Goal: Use online tool/utility: Utilize a website feature to perform a specific function

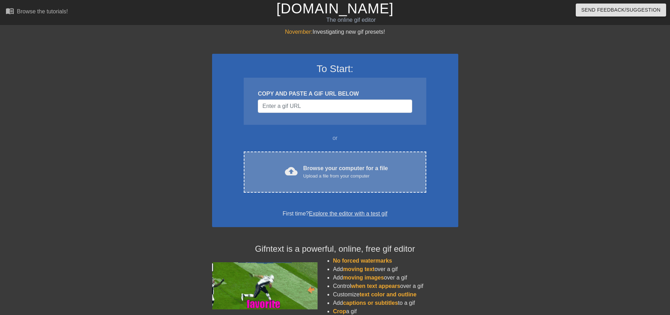
drag, startPoint x: 397, startPoint y: 198, endPoint x: 402, endPoint y: 184, distance: 14.9
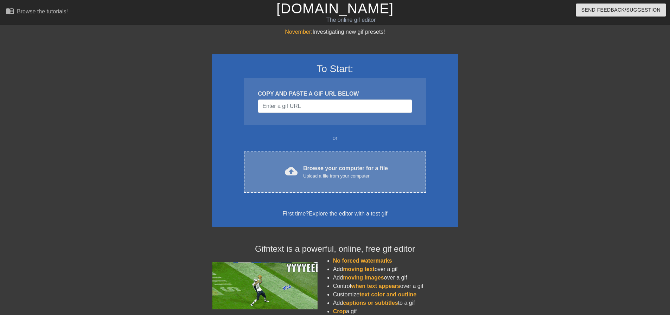
click at [397, 197] on div "To Start: COPY AND PASTE A GIF URL BELOW or cloud_upload Browse your computer f…" at bounding box center [335, 140] width 246 height 173
click at [402, 184] on div "cloud_upload Browse your computer for a file Upload a file from your computer C…" at bounding box center [335, 172] width 182 height 41
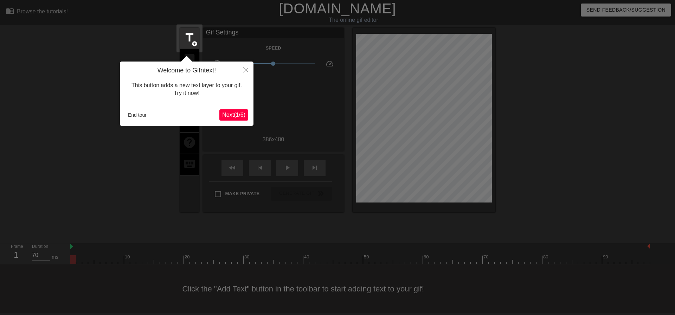
click at [136, 122] on div "Welcome to Gifntext! This button adds a new text layer to your gif. Try it now!…" at bounding box center [187, 94] width 134 height 64
click at [126, 117] on button "End tour" at bounding box center [137, 115] width 24 height 11
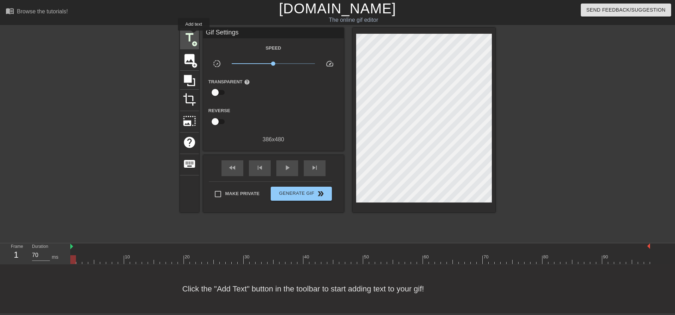
click at [194, 36] on span "title" at bounding box center [189, 37] width 13 height 13
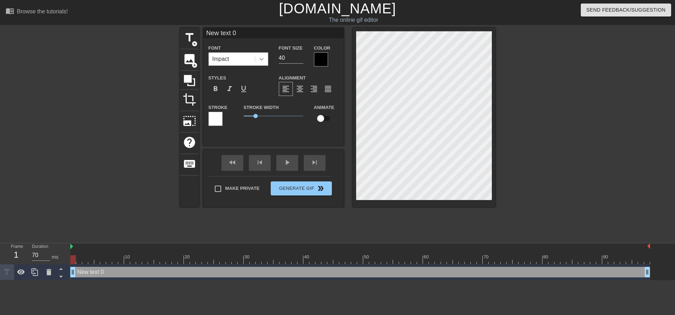
drag, startPoint x: 270, startPoint y: 60, endPoint x: 264, endPoint y: 62, distance: 6.4
click at [268, 61] on div "Font Impact" at bounding box center [238, 55] width 70 height 23
click at [245, 60] on div "Impact" at bounding box center [232, 59] width 46 height 13
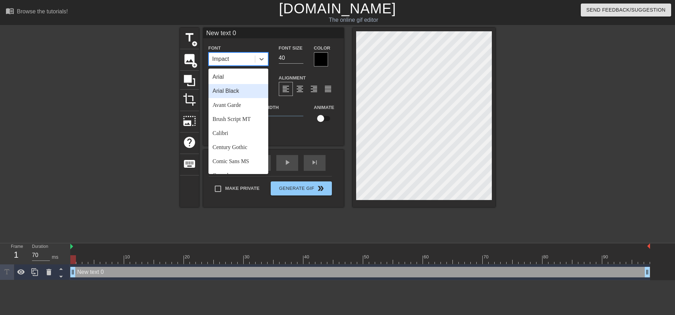
drag, startPoint x: 236, startPoint y: 89, endPoint x: 242, endPoint y: 88, distance: 5.7
click at [236, 89] on div "Arial Black" at bounding box center [239, 91] width 60 height 14
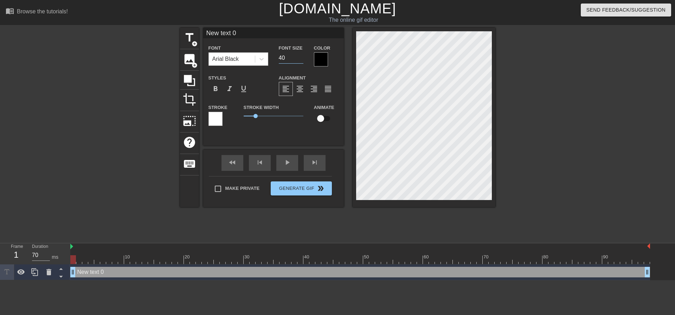
drag, startPoint x: 285, startPoint y: 59, endPoint x: 222, endPoint y: 53, distance: 63.2
click at [222, 53] on div "Font Arial Black Font Size 40 Color" at bounding box center [273, 55] width 141 height 23
type input "20"
drag, startPoint x: 301, startPoint y: 88, endPoint x: 296, endPoint y: 91, distance: 6.1
click at [300, 86] on span "format_align_center" at bounding box center [300, 89] width 8 height 8
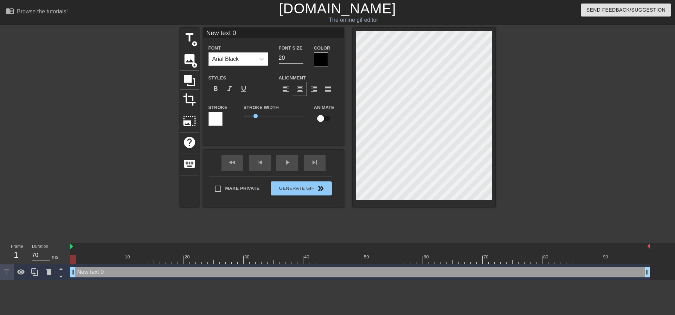
click at [228, 186] on label "Make Private" at bounding box center [235, 188] width 49 height 15
click at [225, 186] on input "Make Private" at bounding box center [218, 188] width 15 height 15
checkbox input "true"
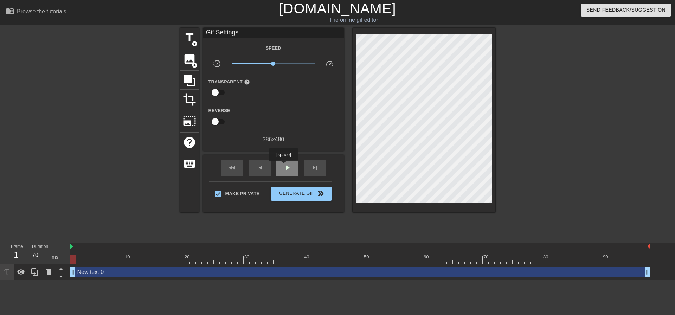
click at [284, 166] on span "play_arrow" at bounding box center [287, 168] width 8 height 8
click at [288, 167] on span "pause" at bounding box center [287, 168] width 8 height 8
type input "70"
drag, startPoint x: 157, startPoint y: 260, endPoint x: 31, endPoint y: 232, distance: 129.7
click at [33, 233] on div "menu_book Browse the tutorials! [DOMAIN_NAME] The online gif editor Send Feedba…" at bounding box center [337, 140] width 675 height 280
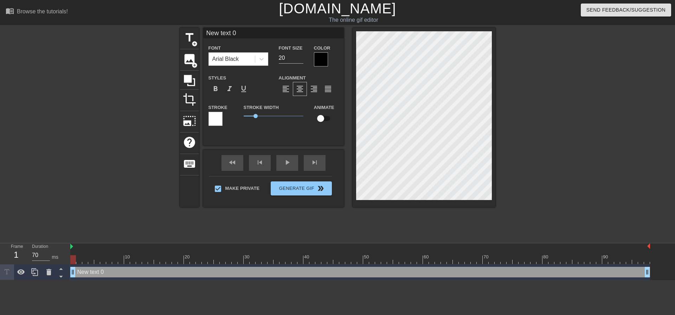
scroll to position [1, 2]
type input "M"
type textarea "M"
type input "Ma"
type textarea "Ma"
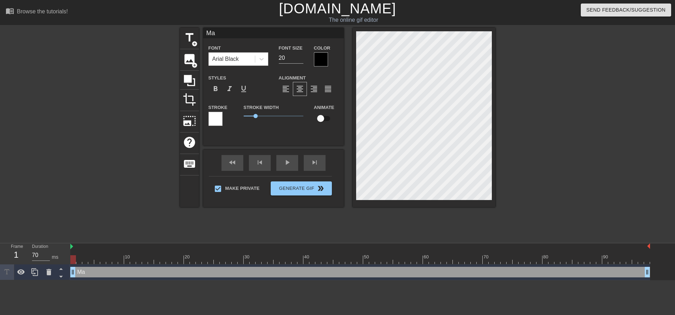
type input "Mat"
type textarea "Mat"
type input "[PERSON_NAME]"
type textarea "[PERSON_NAME]"
type input "[PERSON_NAME]"
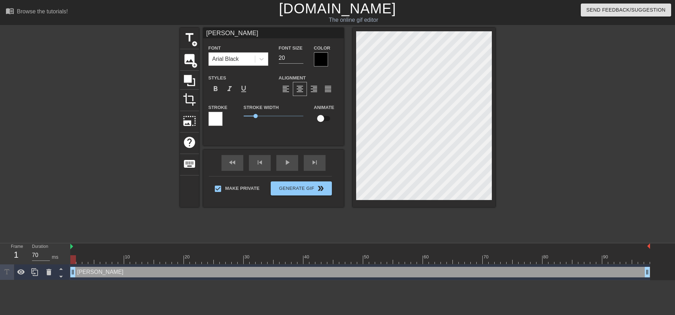
type textarea "[PERSON_NAME]"
type input "[PERSON_NAME]"
type textarea "[PERSON_NAME]"
type input "Matt wa"
type textarea "Matt wa"
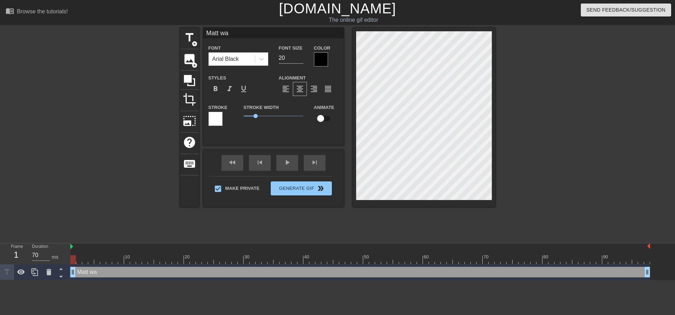
type input "[PERSON_NAME]"
type textarea "[PERSON_NAME]"
type input "[PERSON_NAME]"
type textarea "[PERSON_NAME]"
type input "[PERSON_NAME] watch"
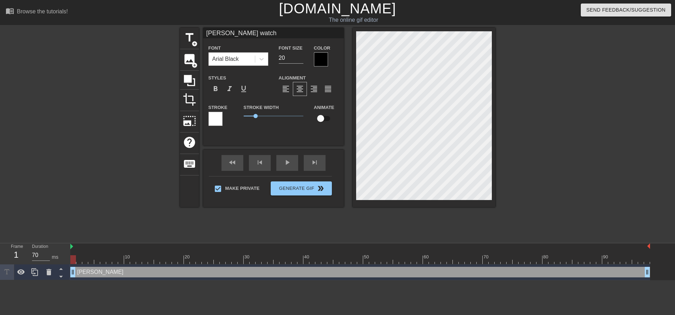
type textarea "[PERSON_NAME] watche"
type input "[PERSON_NAME] watch"
type textarea "[PERSON_NAME] watch"
type input "[PERSON_NAME]"
type textarea "[PERSON_NAME]"
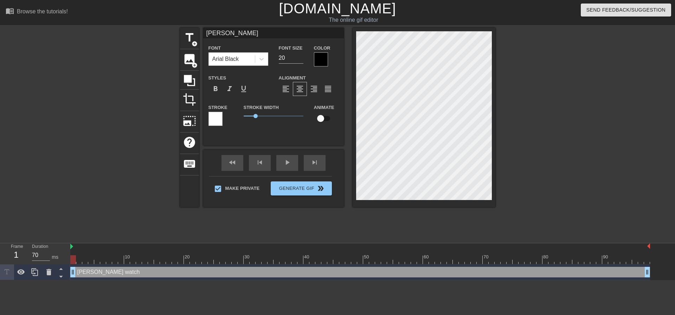
type input "[PERSON_NAME]"
type textarea "[PERSON_NAME]"
type input "Matt wa"
type textarea "Matt wa"
type input "[PERSON_NAME]"
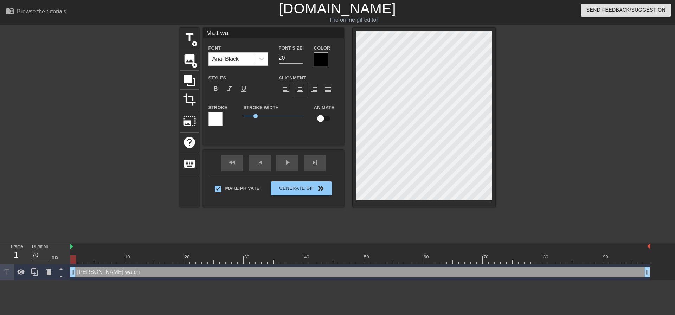
type textarea "[PERSON_NAME]"
type input "[PERSON_NAME]"
type textarea "[PERSON_NAME]"
type input "[PERSON_NAME]"
type textarea "[PERSON_NAME]"
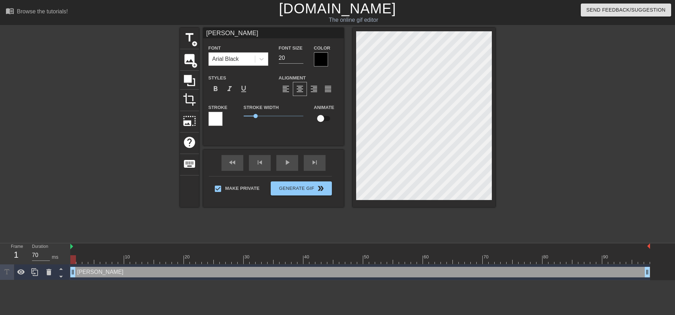
type input "Mat"
type textarea "Mat"
type input "Ma"
type textarea "Ma"
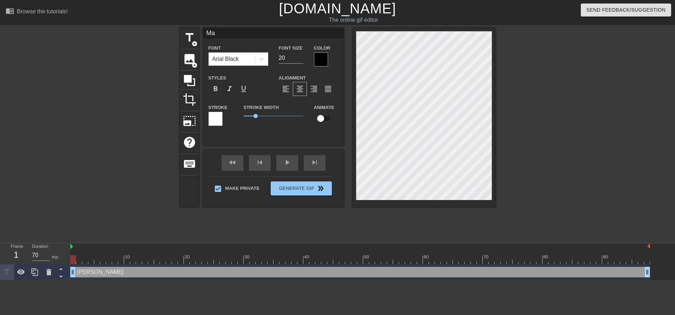
type input "M"
type textarea "M"
type input "M"
type textarea "M"
type input "Mm"
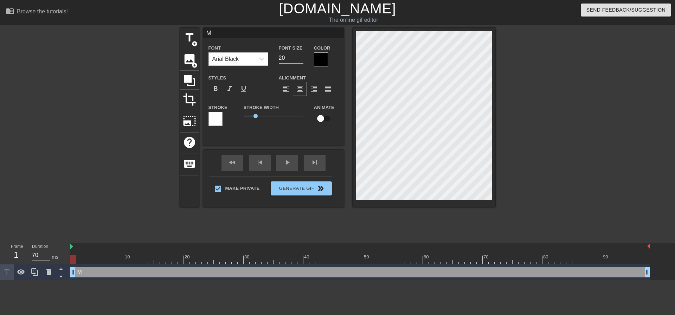
type textarea "Mm"
type input "Mmm"
type textarea "Mmm"
type input "Mm"
type textarea "Mm"
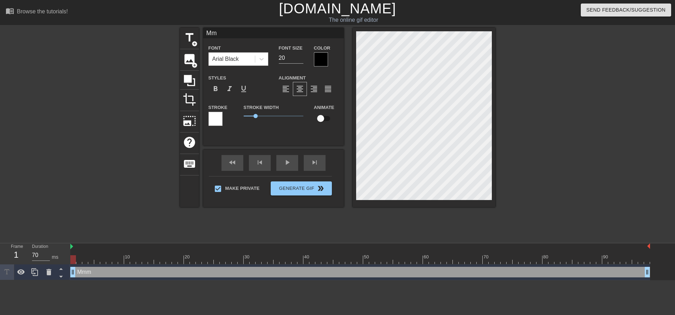
type input "M"
type textarea "M"
type input "Y"
type textarea "Y"
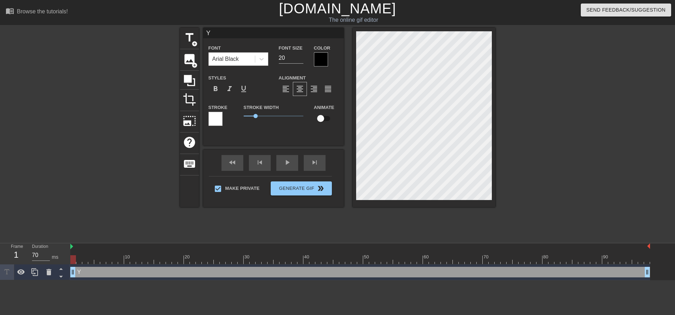
type input "Yo"
type textarea "Yo"
type input "You"
type textarea "You"
type input "Your"
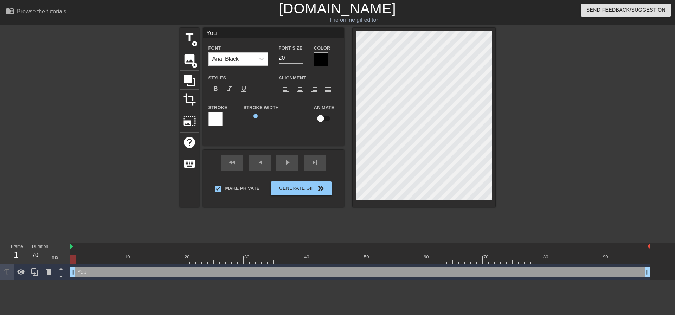
type textarea "Your"
type input "Your"
type textarea "Your"
type input "Your"
type textarea "Your"
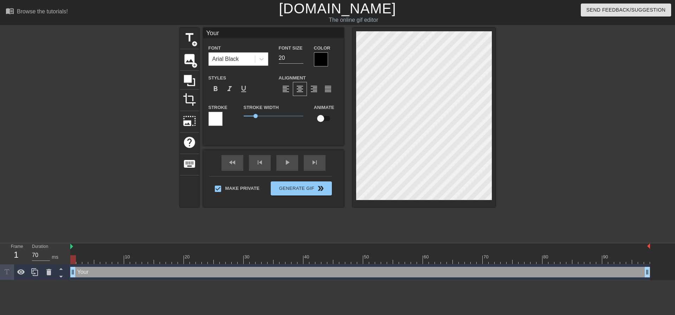
type input "Your"
type textarea "Your"
type input "Your w"
type textarea "Your w"
type input "Your wi"
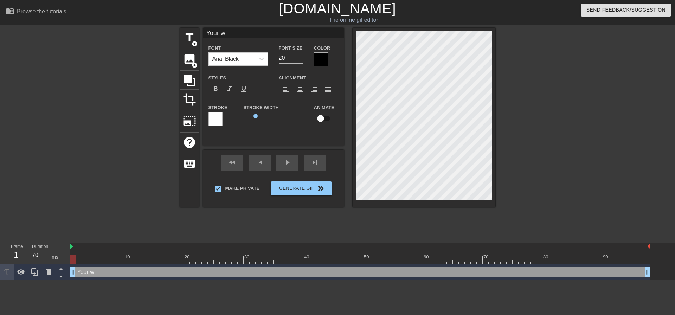
type textarea "Your wi"
type input "Your wif"
type textarea "Your wif"
type input "Your wife"
type textarea "Your wife"
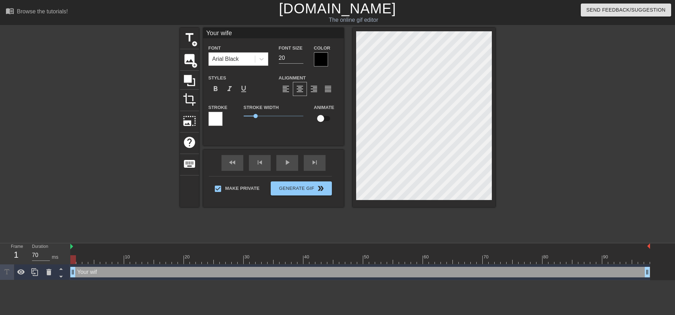
type input "Your wife"
type textarea "Your wife"
type input "Your wife c"
type textarea "Your wife c"
type input "Your wife ca"
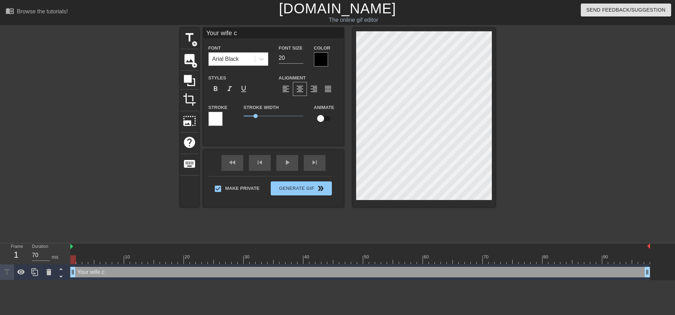
type textarea "Your wife ca"
type input "Your wife can"
type textarea "Your wife can"
type input "Your wife can'"
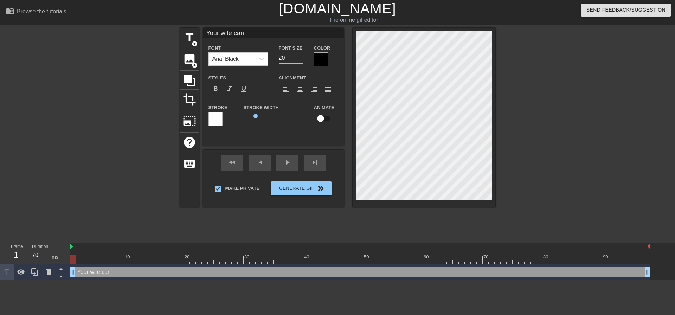
type textarea "Your wife can'"
type input "Your wife can't"
type textarea "Your wife can't"
type input "Your wife can't"
type textarea "Your wife can't"
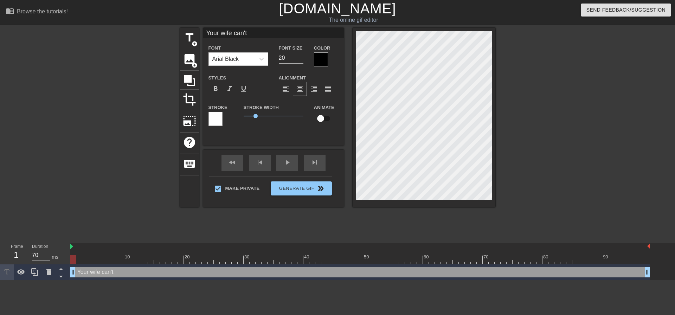
type input "Your wife can't g"
type textarea "Your wife can't g"
type input "Your wife can't ge"
type textarea "Your wife can't ge"
type input "Your wife can't get"
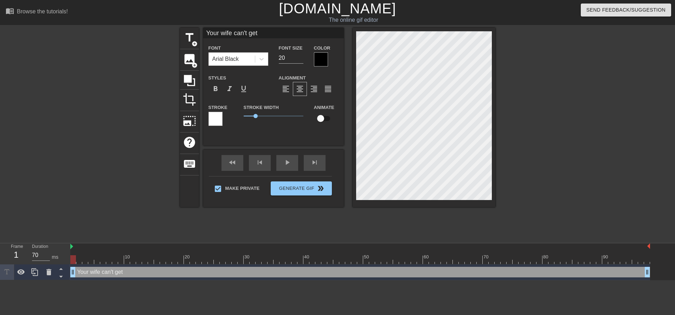
type textarea "Your wife can't get"
type input "Your wife can't get e"
type textarea "Your wife can't get en"
type input "Your wife can't get [PERSON_NAME]"
type textarea "Your wife can't get [PERSON_NAME]"
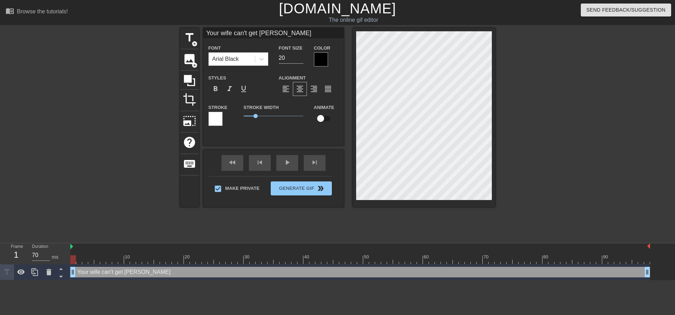
type input "Your wife can't get [PERSON_NAME]"
type textarea "Your wife can't get [PERSON_NAME]"
type input "Your wife can't get enoug"
type textarea "Your wife can't get enoug"
type input "Your wife can't get enoug"
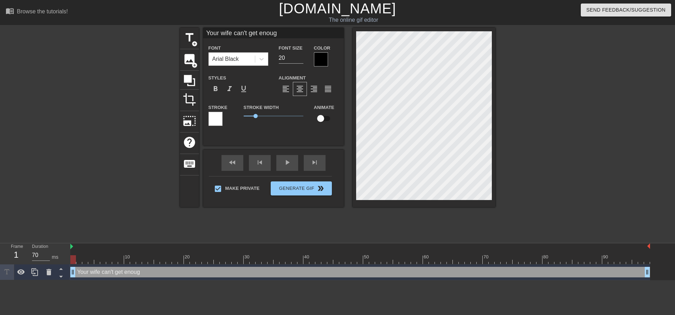
type textarea "Your wife can't get enoug"
type input "Your wife can't get enough"
type textarea "Your wife can't get enough"
type input "Your wife can't get enough"
type textarea "Your wife can't get enough"
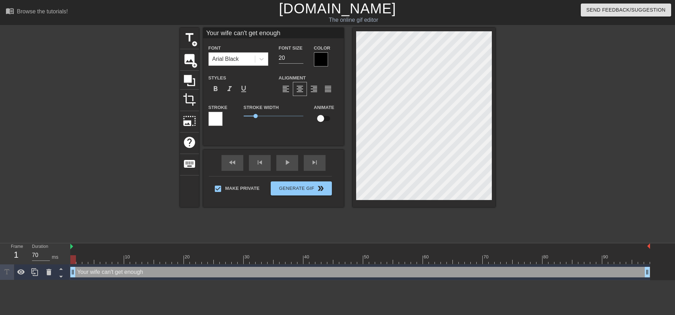
scroll to position [1, 1]
type input "Your wife can't get enougho"
type textarea "Your wife can't get enough o"
type input "Your wife can't get enoughof"
type textarea "Your wife can't get enough of"
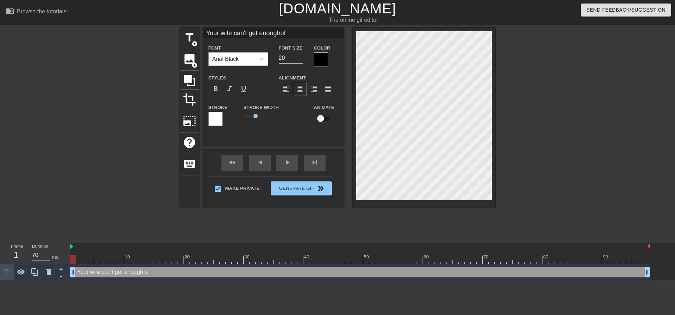
type input "Your wife can't get enoughof"
type textarea "Your wife can't get enough of"
type input "Your wife can't get enoughof m"
type textarea "Your wife can't get enough of m"
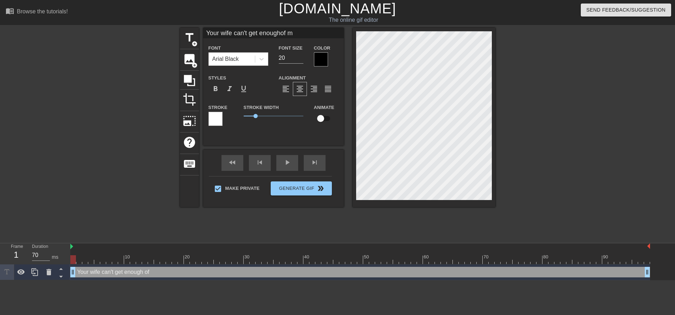
type input "Your wife can't get enoughof my"
type textarea "Your wife can't get enough of my"
type input "Your wife can't get enoughof my"
type textarea "Your wife can't get enough of my"
type input "Your wife can't get enoughof my s"
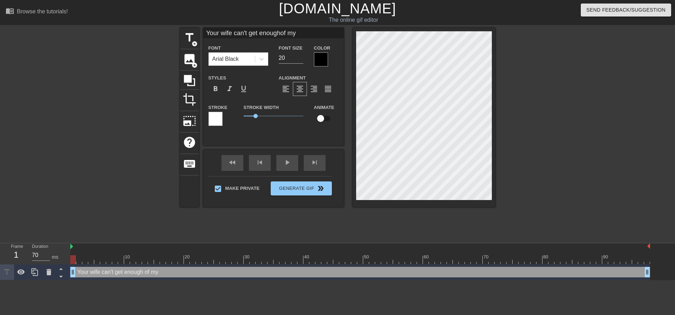
type textarea "Your wife can't get enough of my s"
type input "Your wife can't get enoughof my st"
type textarea "Your wife can't get enough of my st"
type input "Your wife can't get enoughof my sti"
type textarea "Your wife can't get enough of my sti"
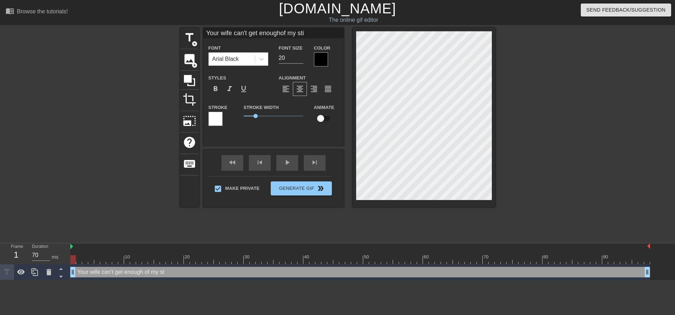
type input "Your wife can't get enoughof my stin"
type textarea "Your wife can't get enough of my stin"
type input "Your wife can't get enoughof my stink"
type textarea "Your wife can't get enough of my stinky"
type input "Your wife can't get enoughof my stinky"
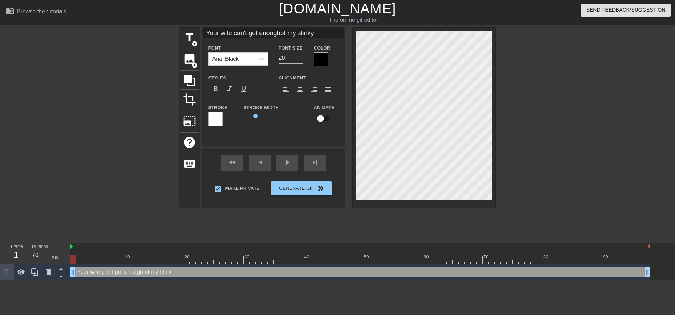
type textarea "Your wife can't get enough of my stinky"
type input "Your wife can't get enoughof my stinky f"
type textarea "Your wife can't get enough of my stinky f"
type input "Your wife can't get enoughof my stinky fe"
type textarea "Your wife can't get enough of my stinky fe"
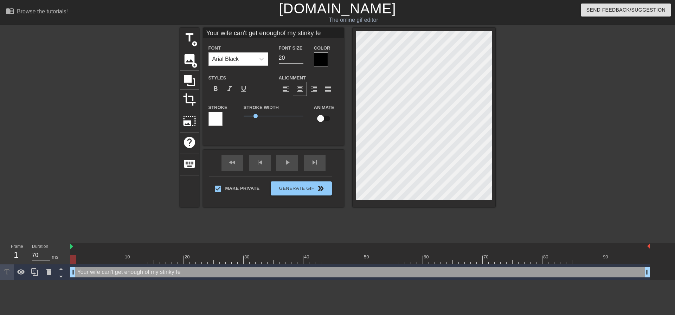
type input "Your wife can't get enoughof my stinky fee"
type textarea "Your wife can't get enough of my stinky fee"
type input "Your wife can't get enoughof my stinky feet"
type textarea "Your wife can't get enough of my stinky feet"
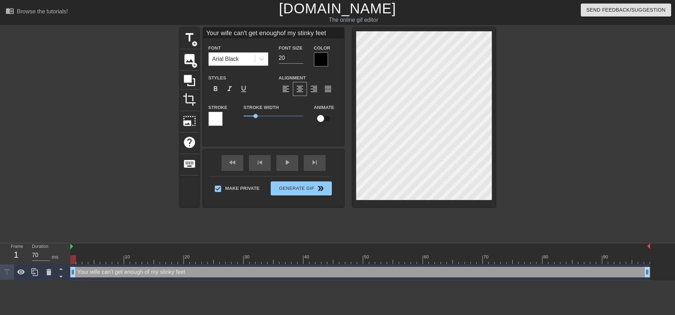
type input "Your wife can't get enoughof my stinky feet!"
type textarea "Your wife can't get enough of my stinky feet!"
type input "Your wife can't get enoughof my stinky feet!"
type textarea "Your wife can't get enough of my stinky feet!"
type input "Your wife can't get enoughof my stinky feet! L"
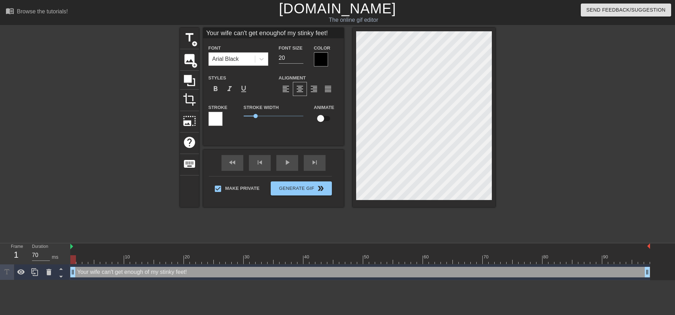
type textarea "Your wife can't get enough of my stinky feet! L"
type input "Your wife can't get enoughof my stinky feet! Lo"
type textarea "Your wife can't get enough of my stinky feet! Lo"
type input "Your wife can't get enoughof my stinky feet! Loo"
type textarea "Your wife can't get enough of my stinky feet! Loo"
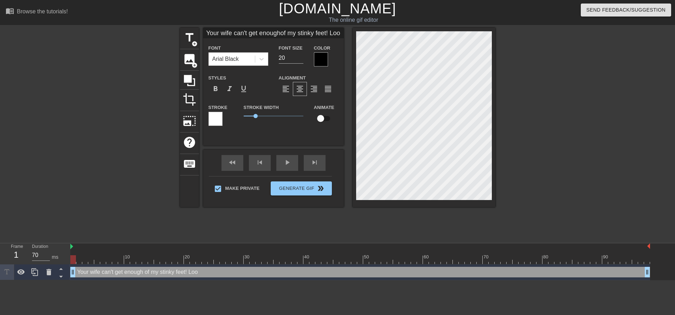
type input "Your wife can't get enoughof my stinky feet! Look"
type textarea "Your wife can't get enough of my stinky feet! Look"
type input "Your wife can't get enoughof my stinky feet! Look"
type textarea "Your wife can't get enough of my stinky feet! Look"
type input "Your wife can't get enoughof my stinky feet! Look a"
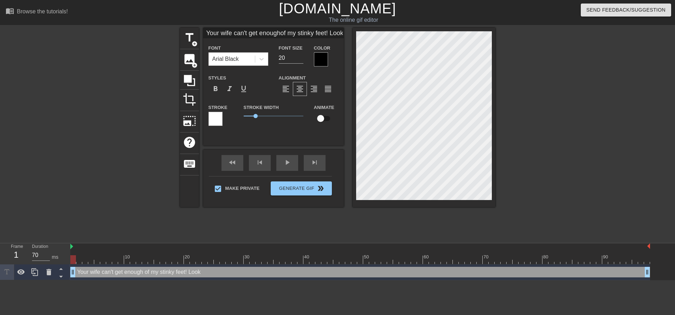
type textarea "Your wife can't get enough of my stinky feet! Look a"
type input "Your wife can't get enoughof my stinky feet! Look at"
type textarea "Your wife can't get enough of my stinky feet! Look at"
type input "Your wife can't get enoughof my stinky feet! Look at"
type textarea "Your wife can't get enough of my stinky feet! Look at"
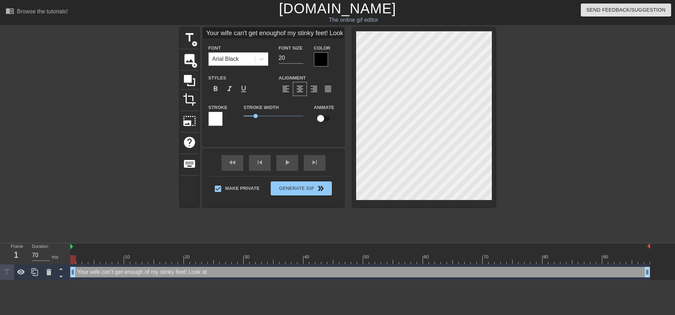
type input "Your wife can't get enoughof my stinky feet! Look at h"
type textarea "Your wife can't get enough of my stinky feet! Look at h"
type input "Your wife can't get enoughof my stinky feet! Look at he"
type textarea "Your wife can't get enough of my stinky feet! Look at he"
type input "Your wife can't get enoughof my stinky feet! Look at her"
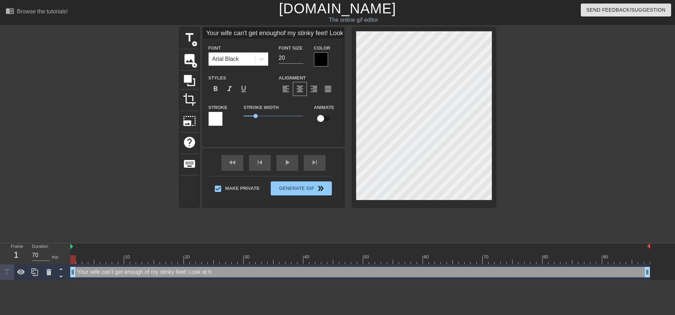
type textarea "Your wife can't get enough of my stinky feet! Look at her"
type input "Your wife can't get enoughof my stinky feet! Look at her"
type textarea "Your wife can't get enough of my stinky feet! Look at her"
type input "Your wife can't get enoughof my stinky feet! Look at [PERSON_NAME]"
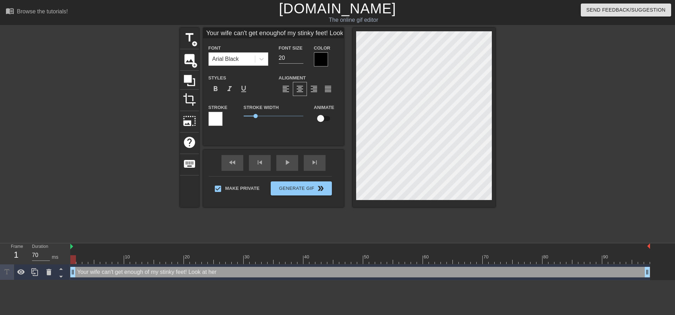
type textarea "Your wife can't get enough of my stinky feet! Look at her l"
type input "Your wife can't get enoughof my stinky feet! Look at herli"
type textarea "Your wife can't get enough of my stinky feet! Look at her li"
type input "Your wife can't get enoughof my stinky feet! Look at herlic"
type textarea "Your wife can't get enough of my stinky feet! Look at her lic"
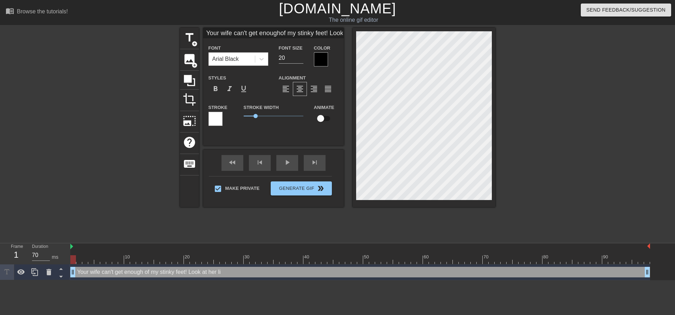
type input "Your wife can't get enoughof my stinky feet! Look at [PERSON_NAME]"
type textarea "Your wife can't get enough of my stinky feet! Look at her lick"
type input "Your wife can't get enoughof my stinky feet! Look at [PERSON_NAME]"
type textarea "Your wife can't get enough of my stinky feet! Look at her lick"
type input "Your wife can't get enoughof my stinky feet! Look at [PERSON_NAME] a"
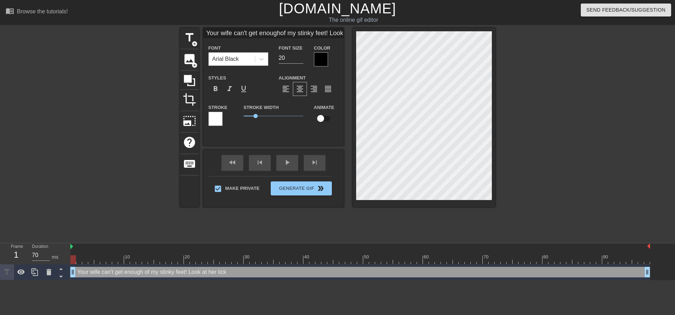
type textarea "Your wife can't get enough of my stinky feet! Look at her lick a"
type input "Your wife can't get enoughof my stinky feet! Look at [PERSON_NAME]"
type textarea "Your wife can't get enough of my stinky feet! Look at her lick"
type input "Your wife can't get enoughof my stinky feet! Look at [PERSON_NAME] a"
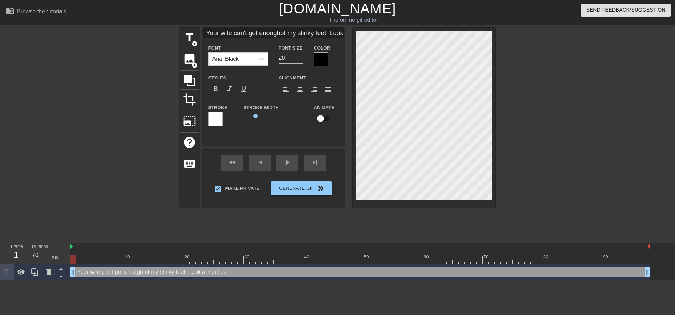
type textarea "Your wife can't get enough of my stinky feet! Look at her lick a"
type input "Your wife can't get enoughof my stinky feet! Look at [PERSON_NAME] an"
type textarea "Your wife can't get enough of my stinky feet! Look at her lick an"
type input "Your wife can't get enoughof my stinky feet! Look at [PERSON_NAME] and"
type textarea "Your wife can't get enough of my stinky feet! Look at her lick and"
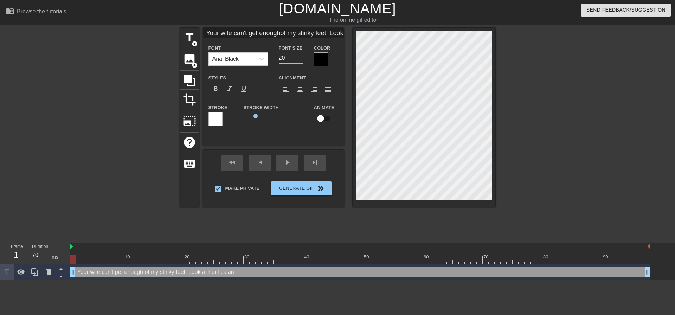
type input "Your wife can't get enoughof my stinky feet! Look at [PERSON_NAME] and"
type textarea "Your wife can't get enough of my stinky feet! Look at her lick and"
type input "Your wife can't get enoughof my stinky feet! Look at [PERSON_NAME] and s"
type textarea "Your wife can't get enough of my stinky feet! Look at her lick and s"
type input "Your wife can't get enoughof my stinky feet! Look at [PERSON_NAME] and su"
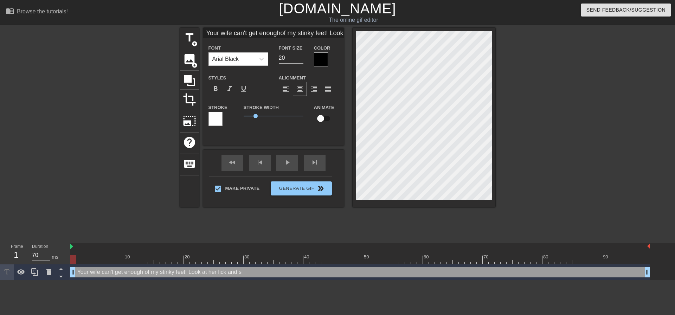
type textarea "Your wife can't get enough of my stinky feet! Look at her lick and su"
type input "Your wife can't get enoughof my stinky feet! Look at [PERSON_NAME] and suc"
drag, startPoint x: 581, startPoint y: 122, endPoint x: 514, endPoint y: 127, distance: 67.3
click at [580, 122] on div at bounding box center [557, 133] width 106 height 211
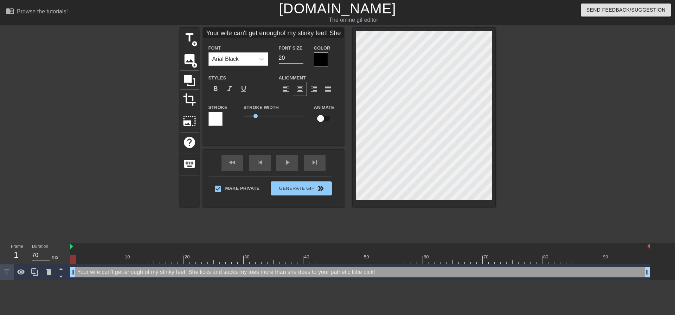
scroll to position [4, 1]
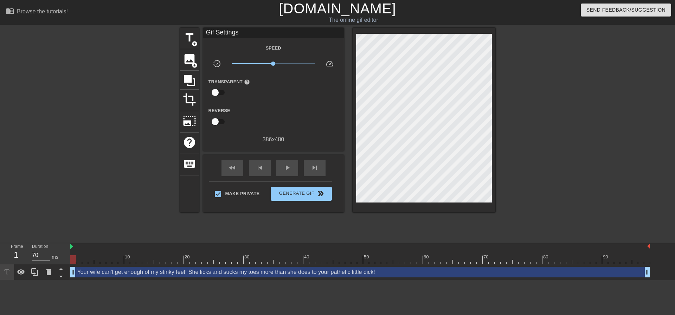
drag, startPoint x: 515, startPoint y: 103, endPoint x: 496, endPoint y: 106, distance: 19.0
click at [512, 104] on div at bounding box center [557, 133] width 106 height 211
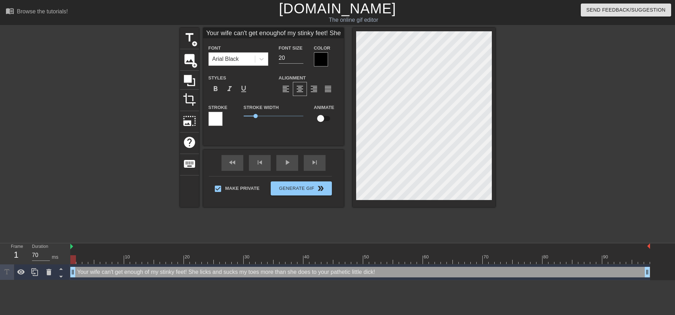
click at [490, 203] on div at bounding box center [424, 117] width 143 height 179
click at [494, 185] on div at bounding box center [424, 117] width 143 height 179
click at [554, 128] on div at bounding box center [557, 133] width 106 height 211
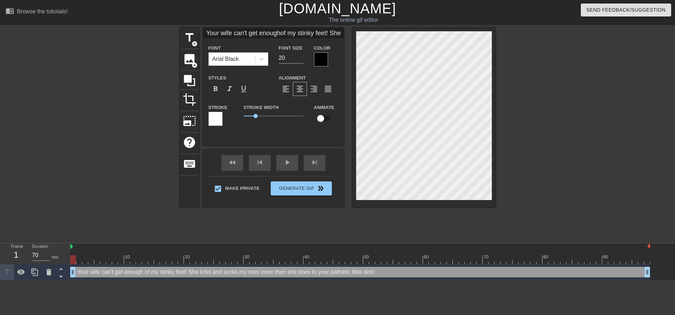
click at [569, 118] on div at bounding box center [557, 133] width 106 height 211
click at [493, 196] on div at bounding box center [424, 117] width 143 height 179
click at [594, 166] on div at bounding box center [557, 133] width 106 height 211
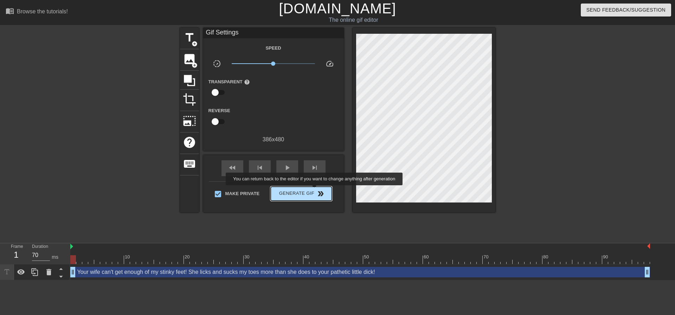
click at [315, 190] on span "Generate Gif double_arrow" at bounding box center [301, 194] width 55 height 8
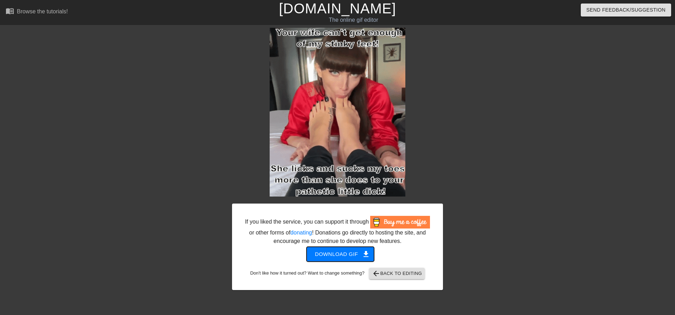
click at [356, 256] on span "Download gif get_app" at bounding box center [340, 254] width 51 height 9
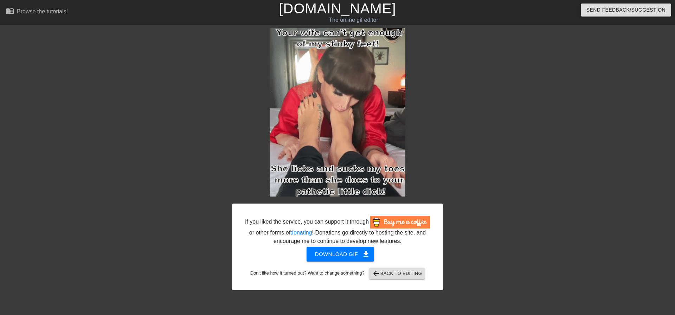
click at [466, 95] on div at bounding box center [505, 133] width 106 height 211
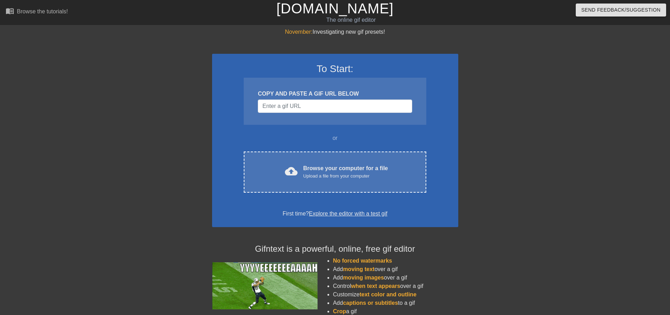
click at [308, 145] on div "To Start: COPY AND PASTE A GIF URL BELOW or cloud_upload Browse your computer f…" at bounding box center [335, 140] width 246 height 173
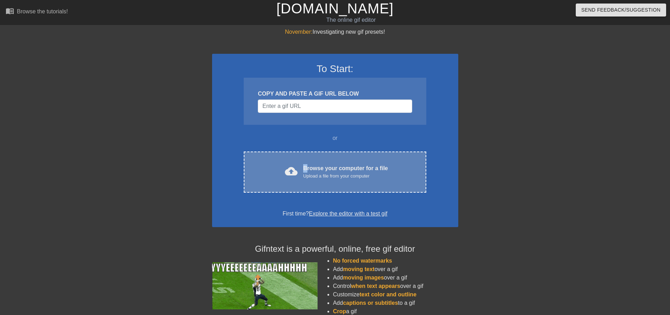
click at [308, 167] on div "Browse your computer for a file Upload a file from your computer" at bounding box center [345, 171] width 85 height 15
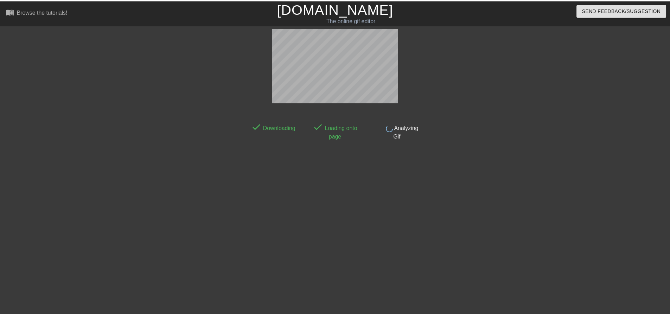
scroll to position [4, 0]
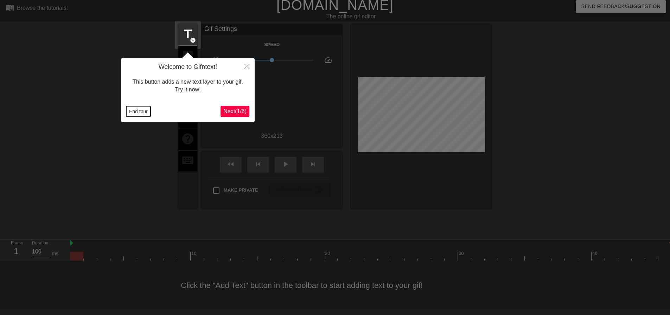
click at [139, 111] on button "End tour" at bounding box center [138, 111] width 24 height 11
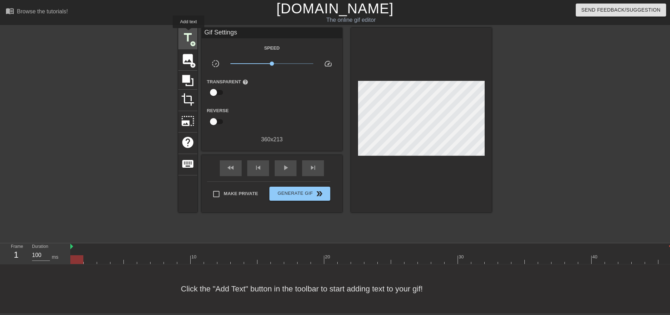
click at [189, 33] on span "title" at bounding box center [187, 37] width 13 height 13
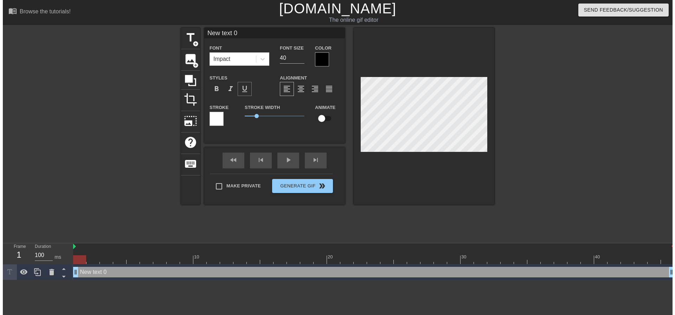
scroll to position [0, 0]
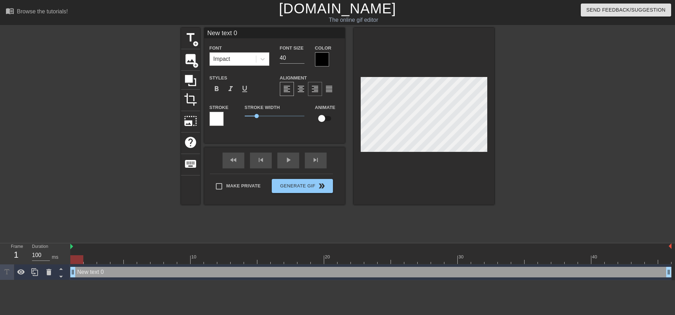
click at [309, 90] on div "format_align_right" at bounding box center [315, 89] width 14 height 14
click at [301, 89] on span "format_align_center" at bounding box center [301, 89] width 8 height 8
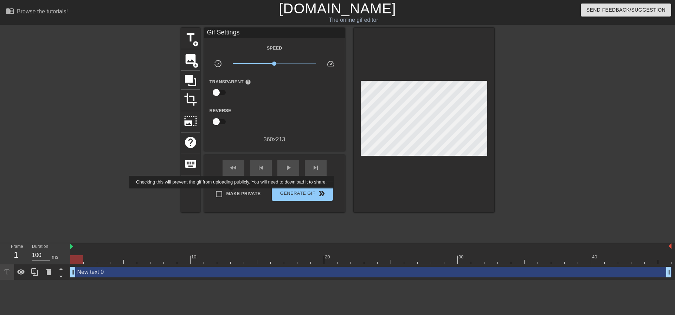
click at [233, 193] on div "Make Private" at bounding box center [241, 196] width 51 height 18
click at [233, 193] on span "Make Private" at bounding box center [243, 193] width 34 height 7
click at [226, 193] on input "Make Private" at bounding box center [219, 194] width 15 height 15
checkbox input "true"
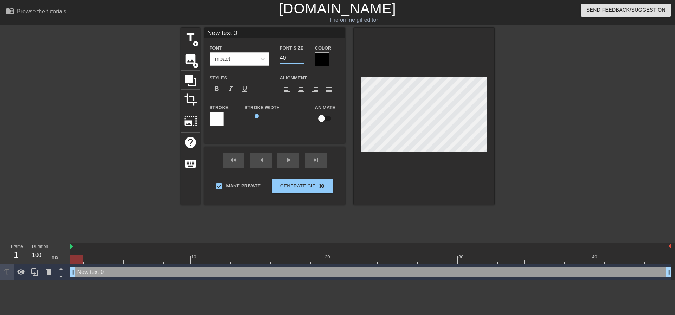
drag, startPoint x: 293, startPoint y: 59, endPoint x: 203, endPoint y: 58, distance: 90.0
click at [215, 57] on div "Font Impact Font Size 40 Color" at bounding box center [274, 55] width 141 height 23
type input "20"
click at [578, 168] on div at bounding box center [556, 133] width 106 height 211
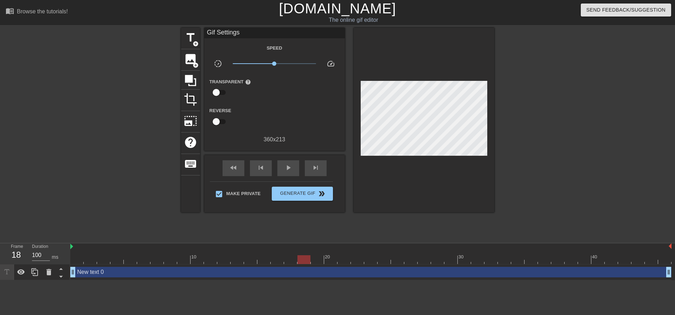
drag, startPoint x: 78, startPoint y: 262, endPoint x: 5, endPoint y: 267, distance: 73.7
click at [0, 271] on div "Frame 18 Duration 100 ms 10 20 30 40 New text 0 drag_handle drag_handle" at bounding box center [337, 261] width 675 height 37
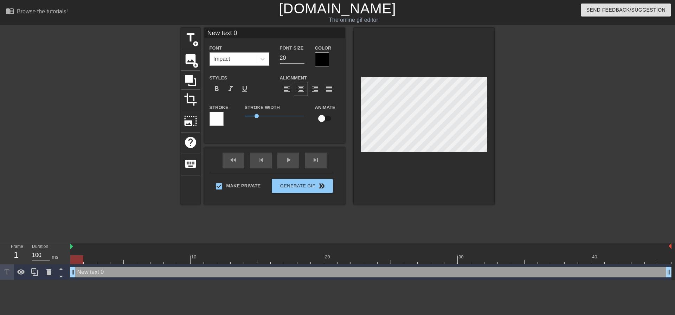
click at [238, 60] on div "Impact" at bounding box center [233, 59] width 46 height 13
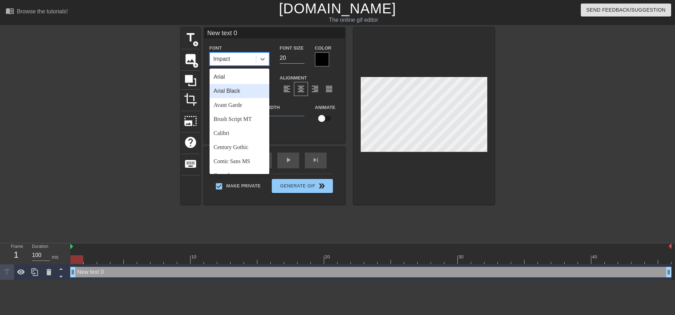
click at [240, 91] on div "Arial Black" at bounding box center [240, 91] width 60 height 14
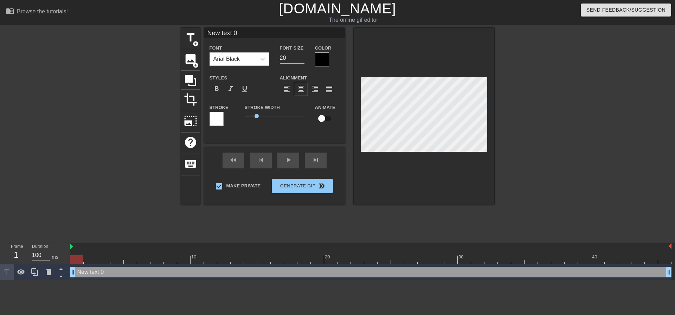
drag, startPoint x: 82, startPoint y: 263, endPoint x: 58, endPoint y: 142, distance: 123.0
click at [0, 206] on div "menu_book Browse the tutorials! Gifntext.com The online gif editor Send Feedbac…" at bounding box center [337, 140] width 675 height 280
type input "M"
type textarea "M"
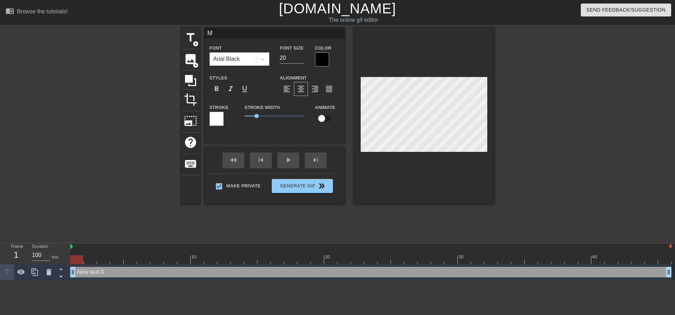
scroll to position [1, 1]
type input "My"
type textarea "My"
type input "My"
type textarea "My"
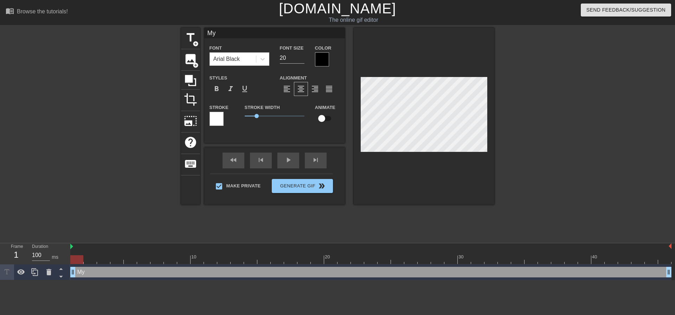
type input "My w"
type textarea "My w"
type input "My wi"
type textarea "My wi"
type input "My wif"
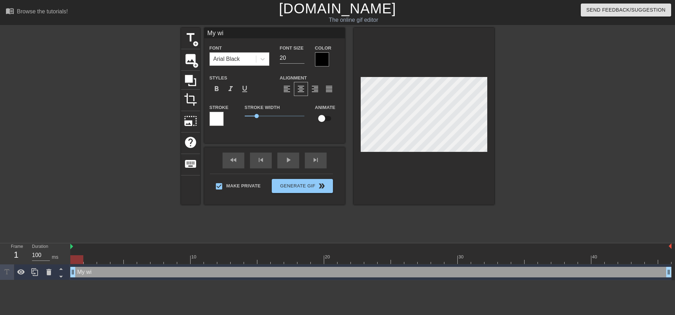
type textarea "My wif"
type input "My wife"
type textarea "My wife"
type input "My wife"
type textarea "My wife"
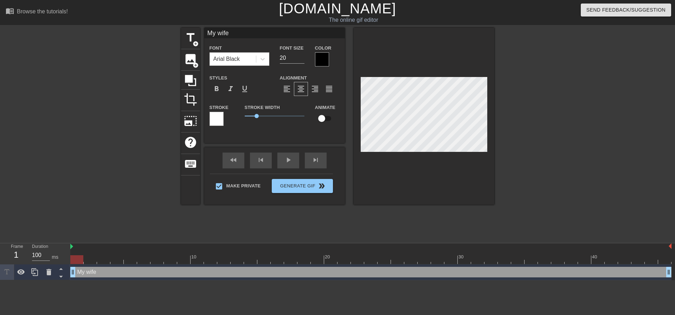
type input "My wife c"
type textarea "My wife c"
type input "My wife ca"
type textarea "My wife canj"
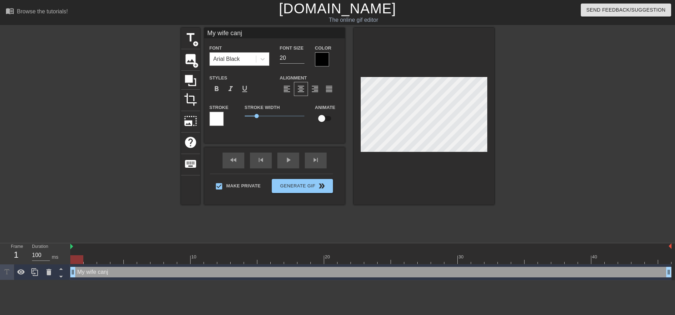
type input "My wife can"
type textarea "My wife can"
type input "My wife can'"
type textarea "My wife can'"
type input "My wife can't"
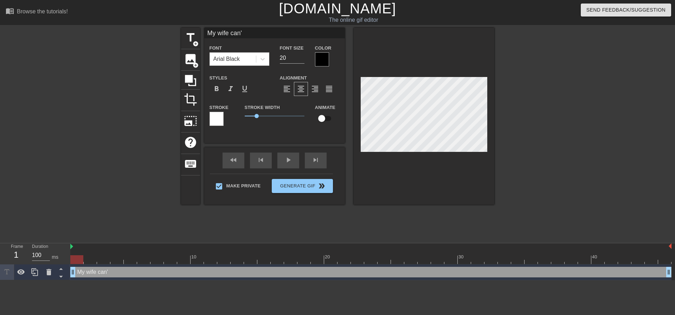
type textarea "My wife can't"
type input "My wife can't"
type textarea "My wife can't"
type input "My wife can't r"
type textarea "My wife can't r"
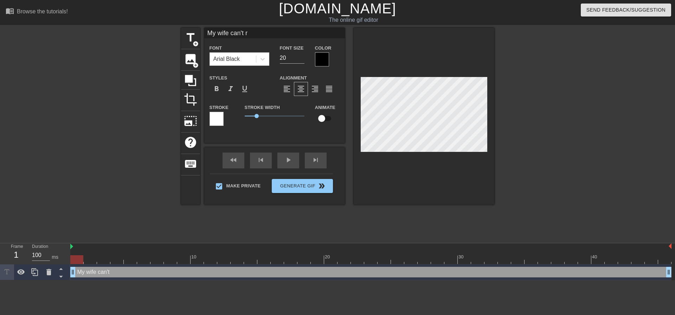
type input "My wife can't re"
type textarea "My wife can't re"
type input "My wife can't res"
type textarea "My wife can't res"
type input "My wife can't resi"
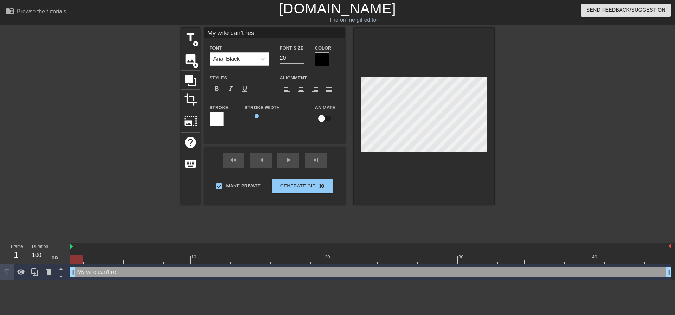
type textarea "My wife can't resi"
type input "My wife can't resis"
type textarea "My wife can't resis"
type input "My wife can't resist"
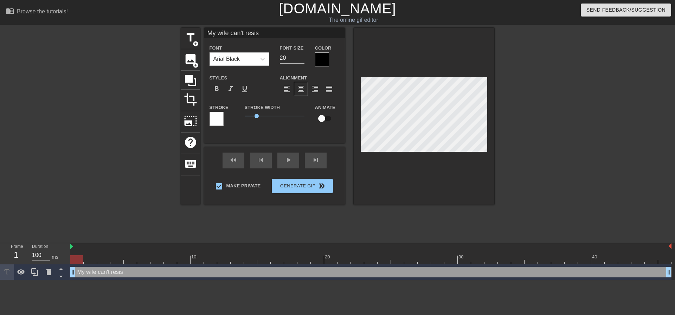
type textarea "My wife can't resist"
type input "My wife can't resist"
type textarea "My wife can't resist"
type input "My wife can't resist m"
type textarea "My wife can't resist m"
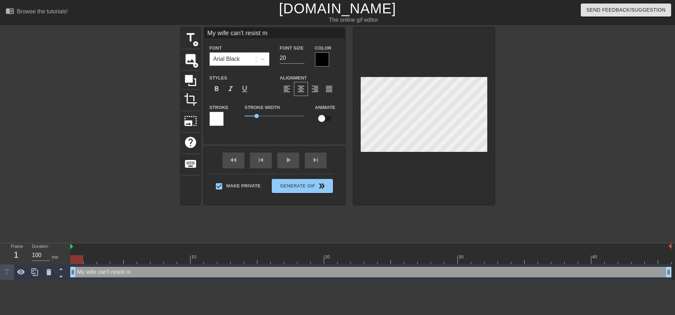
type input "My wife can't resist my"
type textarea "My wife can't resist my"
type input "My wife can't resist my"
type textarea "My wife can't resist my"
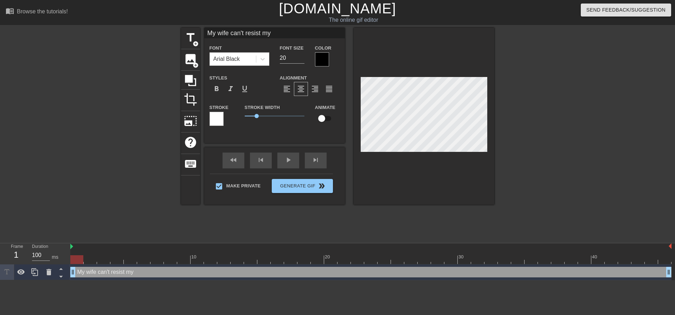
type input "My wife can't resist mym"
type textarea "My wife can't resist my m"
type input "My wife can't resist mymo"
type textarea "My wife can't resist my mo"
type input "My wife can't resist mymot"
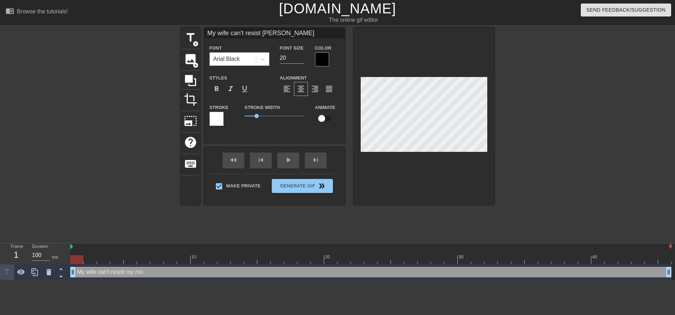
type textarea "My wife can't resist my mot"
type input "My wife can't resist mymoth"
type textarea "My wife can't resist my mothe"
type input "My wife can't resist mymother"
type textarea "My wife can't resist my mother"
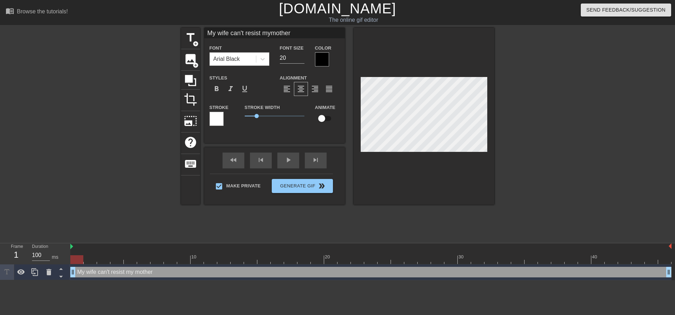
type input "My wife can't resist mymothers"
type textarea "My wife can't resist my mothers"
type input "My wife can't resist mymothersn"
type textarea "My wife can't resist my mothersn"
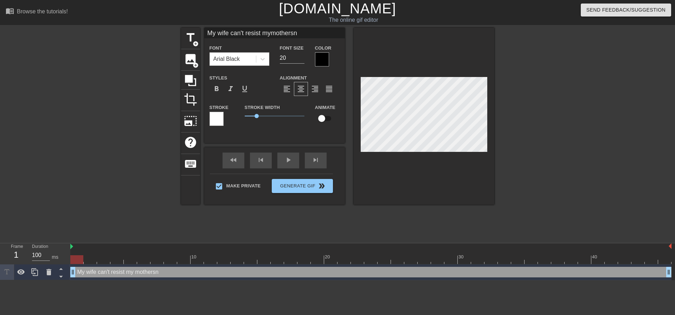
type input "My wife can't resist mymothers"
type textarea "My wife can't resist my mothers"
type input "My wife can't resist mymother"
type textarea "My wife can't resist my mother"
type input "My wife can't resist mymother;"
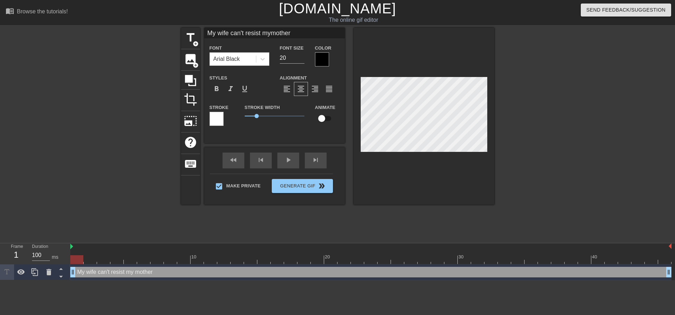
type textarea "My wife can't resist my mother;"
type input "My wife can't resist mymother;s"
type textarea "My wife can't resist my mother;s"
type input "My wife can't resist mymother;"
type textarea "My wife can't resist my mother;"
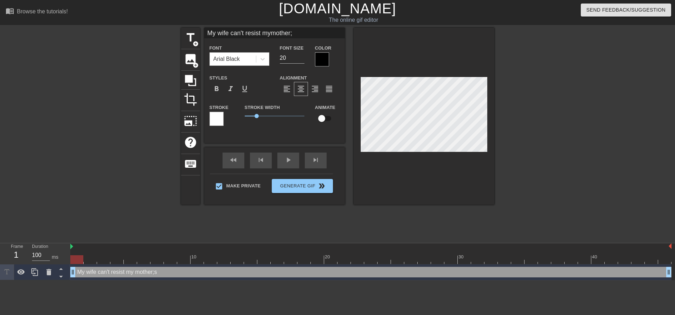
type input "My wife can't resist mymother"
type textarea "My wife can't resist my mother"
type input "My wife can't resist mymother'"
type textarea "My wife can't resist my mother'"
type input "My wife can't resist mymother's"
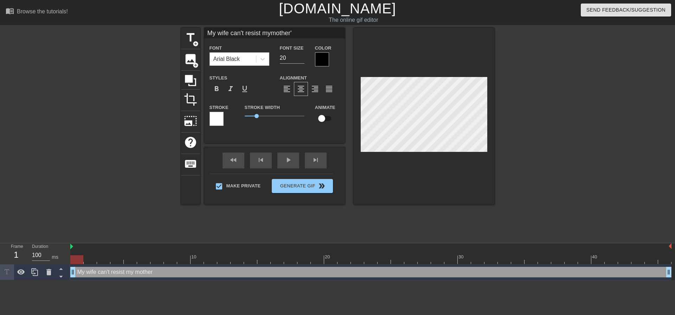
type textarea "My wife can't resist my mother's"
type input "My wife can't resist mymother's"
type textarea "My wife can't resist my mother's"
type input "My wife can't resist mymother's t"
type textarea "My wife can't resist my mother's t"
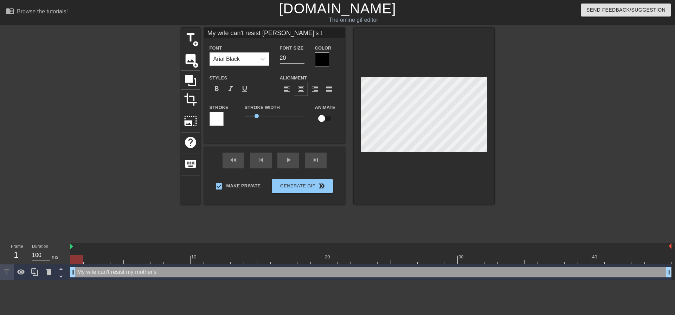
type input "My wife can't resist mymother's ti"
type textarea "My wife can't resist my mother's ti"
type input "My wife can't resist mymother's tit"
type textarea "My wife can't resist my mother's tit"
type input "My wife can't resist mymother's tits"
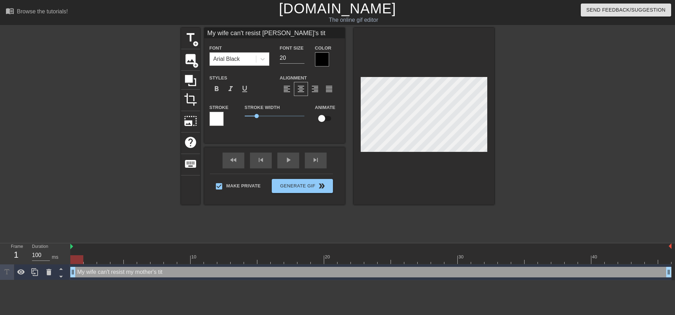
type textarea "My wife can't resist my mother's tits"
type input "My wife can't resist mymother's tits."
type textarea "My wife can't resist my mother's tits."
type input "My wife can't resist mymother's tits.."
type textarea "My wife can't resist my mother's tits.."
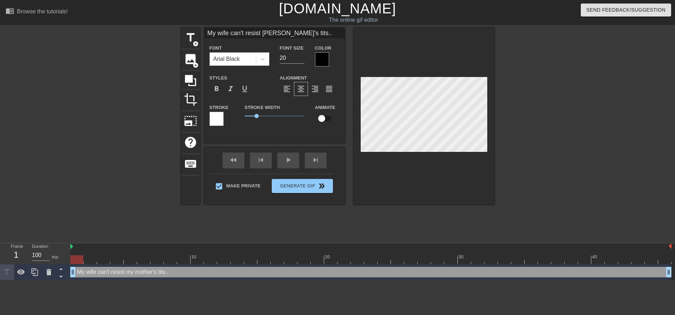
type input "My wife can't resist mymother's tits..."
type textarea "My wife can't resist my mother's tits..."
type input "My wife can't resist mymother's tits..."
type textarea "My wife can't resist my mother's tits..."
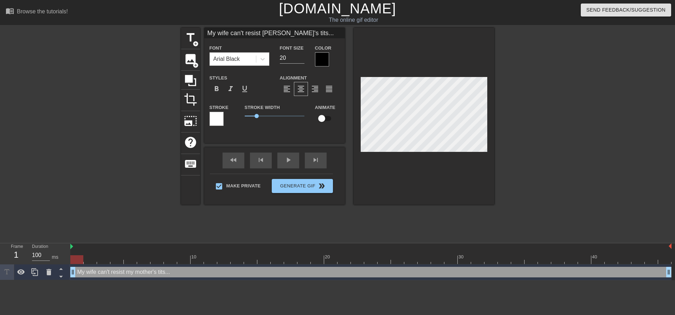
type input "My wife can't resist mymother's tits..."
type textarea "My wife can't resist my mother's tits..."
type input "My wife can't resist mymother's tits...I"
type textarea "My wife can't resist my mother's tits...I"
type input "My wife can't resist mymother's tits...I"
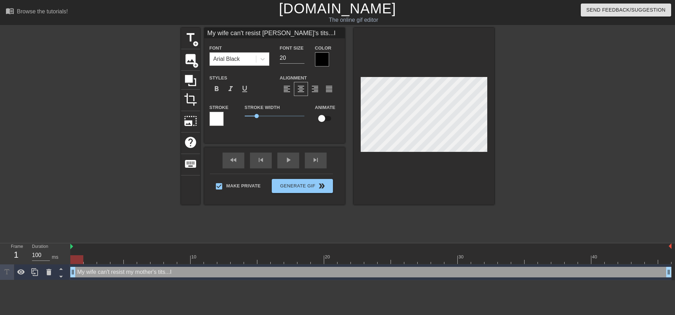
type textarea "My wife can't resist my mother's tits...I"
type input "My wife can't resist mymother's tits...I j"
type textarea "My wife can't resist my mother's tits...I ju"
type input "My wife can't resist mymother's tits...I jus"
type textarea "My wife can't resist my mother's tits...I jus"
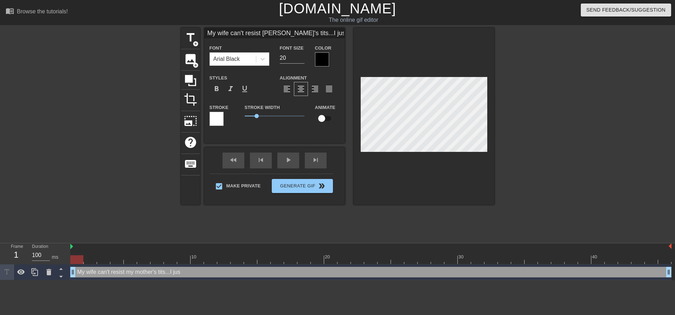
type input "My wife can't resist mymother's tits...I just"
type textarea "My wife can't resist my mother's tits...I just"
type input "My wife can't resist mymother's tits...I just"
type textarea "My wife can't resist my mother's tits...I just w"
type input "My wife can't resist mymother's tits...I just wa"
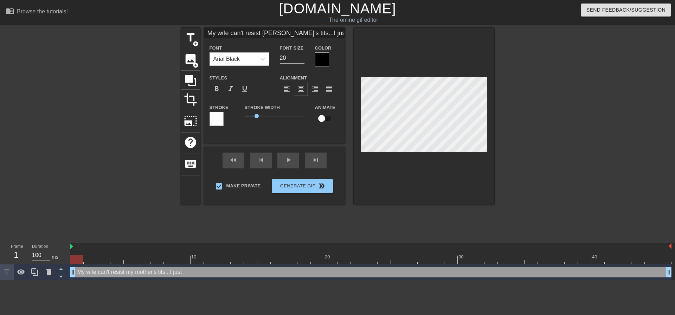
type textarea "My wife can't resist my mother's tits...I just wa"
type input "My wife can't resist mymother's tits...I just wat"
type textarea "My wife can't resist my mother's tits...I just wat"
type input "My wife can't resist mymother's tits...I just watc"
type textarea "My wife can't resist my mother's tits...I just watch"
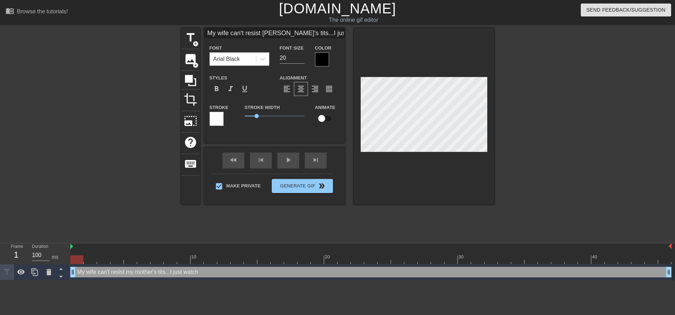
scroll to position [1, 4]
type input "My wife can't resist mymother's tits...I just watch."
type textarea "My wife can't resist my mother's tits...I just watch."
type input "My wife can't resist mymother's tits...I just watch.."
type textarea "My wife can't resist my mother's tits...I just watch.."
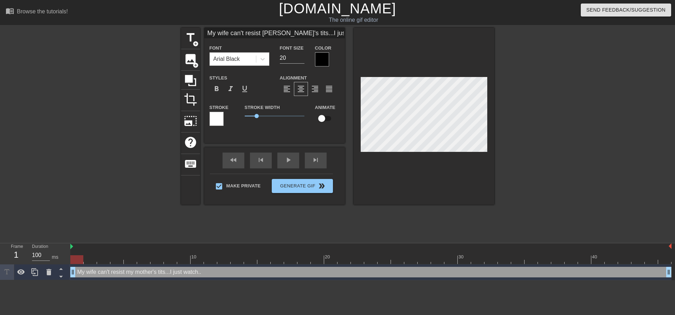
type input "My wife can't resist mymother's tits...I just watch..."
type textarea "My wife can't resist my mother's tits...I just watch..."
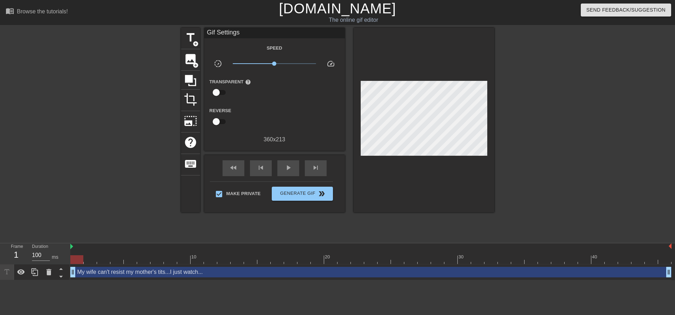
drag, startPoint x: 574, startPoint y: 101, endPoint x: 523, endPoint y: 117, distance: 53.9
click at [573, 101] on div at bounding box center [556, 133] width 106 height 211
click at [306, 190] on span "Generate Gif double_arrow" at bounding box center [302, 194] width 55 height 8
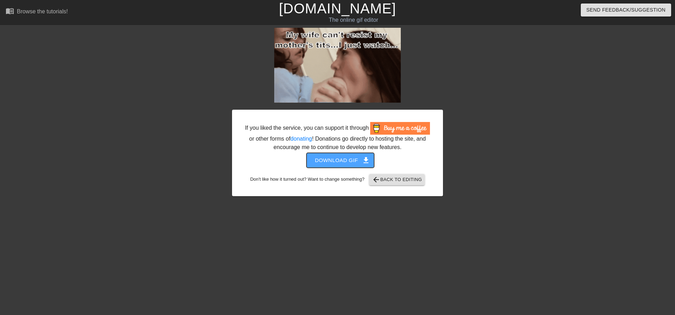
click at [339, 167] on button "Download gif get_app" at bounding box center [341, 160] width 68 height 15
